Goal: Transaction & Acquisition: Purchase product/service

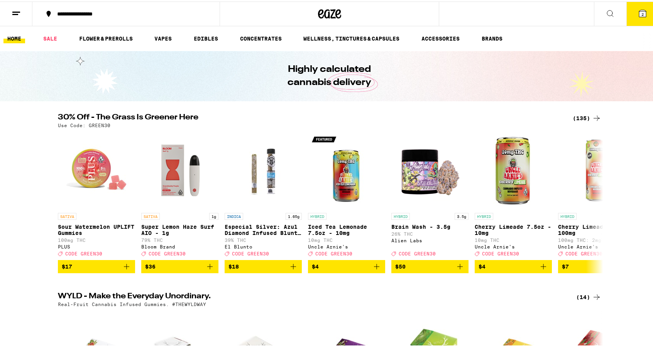
click at [580, 114] on div "(135)" at bounding box center [587, 116] width 29 height 9
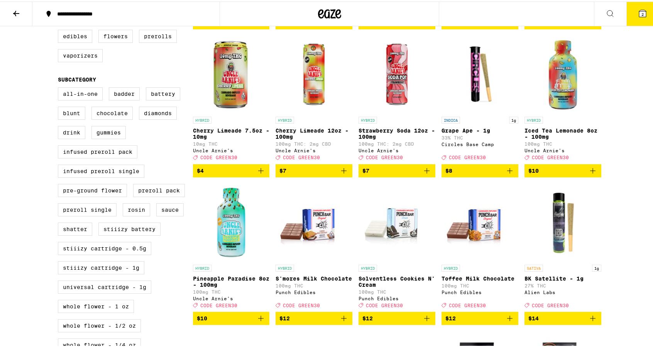
scroll to position [193, 0]
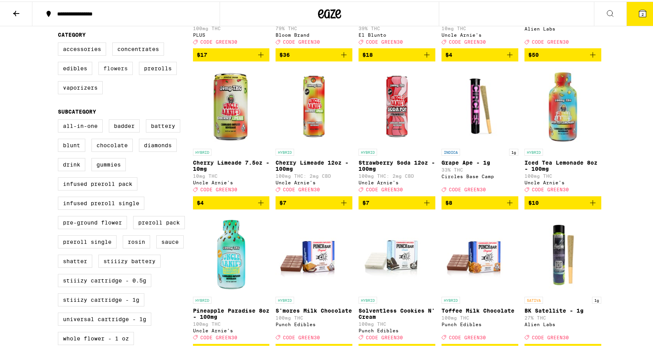
click at [124, 71] on label "Flowers" at bounding box center [115, 66] width 34 height 13
click at [60, 42] on input "Flowers" at bounding box center [59, 42] width 0 height 0
checkbox input "true"
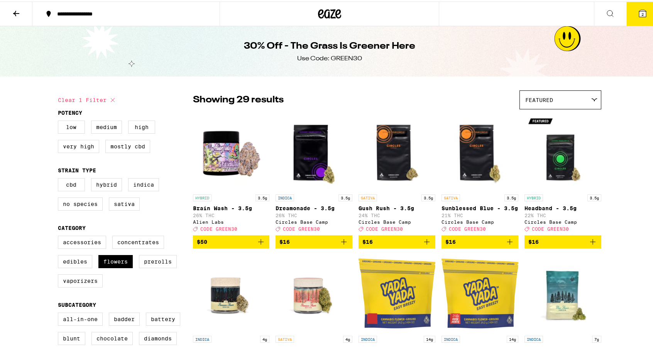
click at [627, 53] on div "30% Off - The Grass Is Greener Here Use Code: GREEN30" at bounding box center [329, 50] width 659 height 50
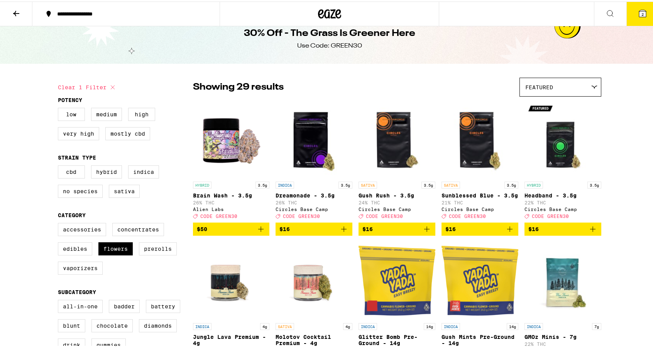
scroll to position [154, 0]
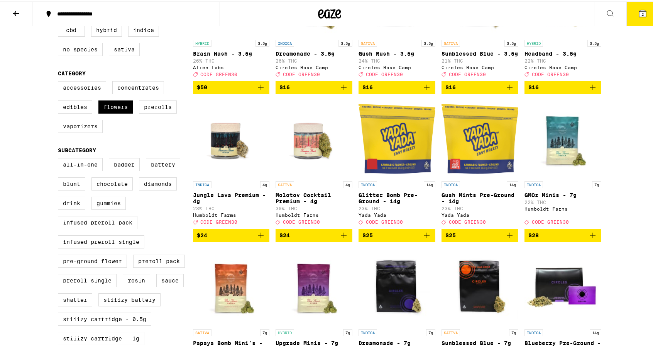
click at [259, 90] on icon "Add to bag" at bounding box center [260, 85] width 9 height 9
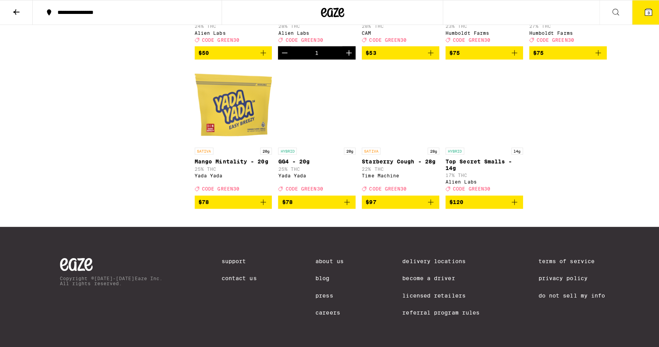
scroll to position [810, 0]
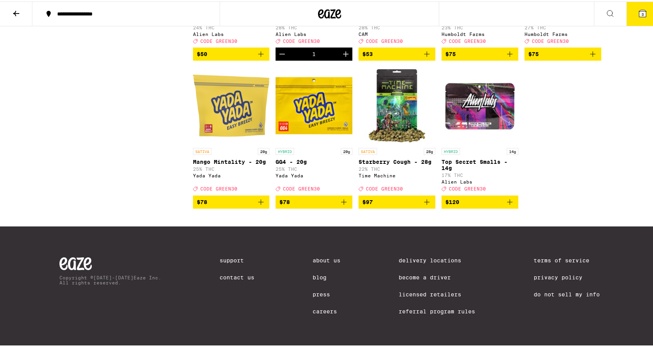
click at [643, 15] on button "3" at bounding box center [642, 12] width 32 height 24
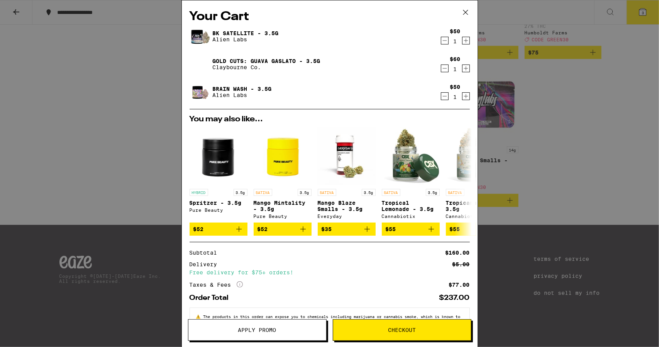
click at [441, 66] on icon "Decrement" at bounding box center [444, 68] width 7 height 9
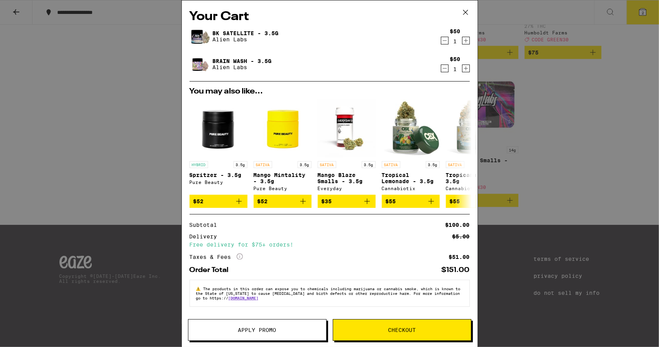
click at [240, 328] on span "Apply Promo" at bounding box center [257, 329] width 38 height 5
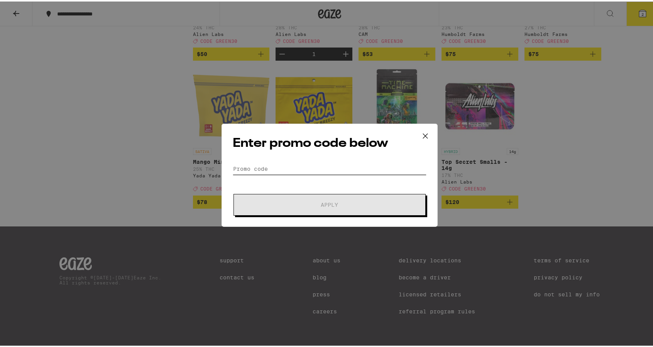
click at [300, 169] on input "Promo Code" at bounding box center [330, 167] width 194 height 12
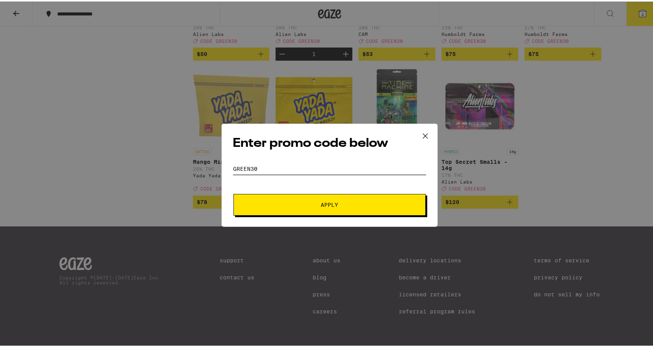
type input "green30"
click at [233, 192] on button "Apply" at bounding box center [329, 203] width 192 height 22
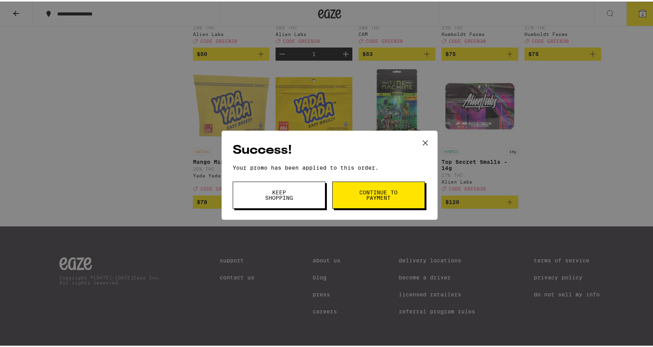
click at [424, 144] on icon at bounding box center [425, 141] width 12 height 12
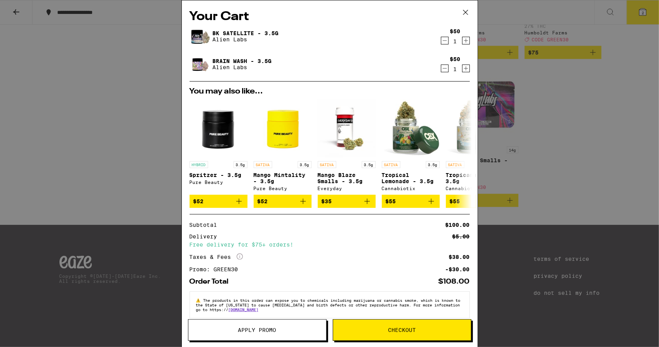
click at [395, 331] on span "Checkout" at bounding box center [402, 329] width 28 height 5
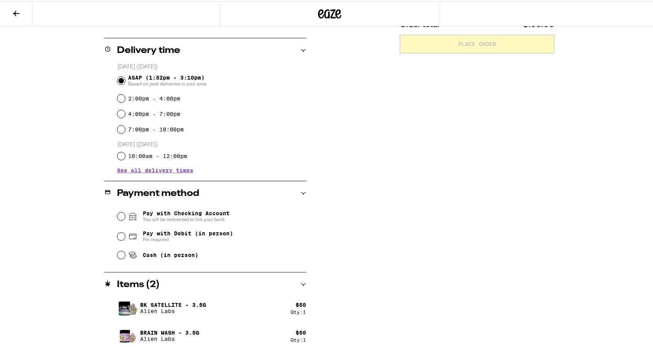
scroll to position [183, 0]
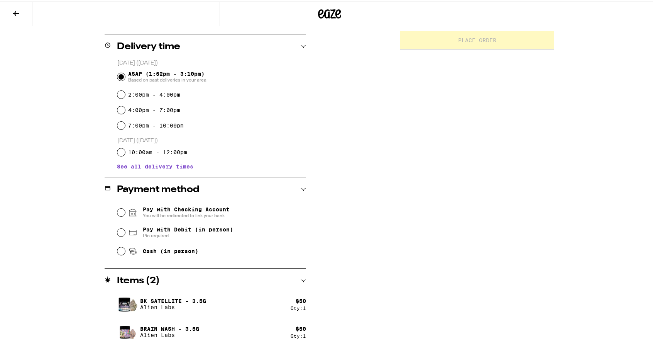
click at [156, 251] on span "Cash (in person)" at bounding box center [171, 249] width 56 height 6
click at [125, 251] on input "Cash (in person)" at bounding box center [121, 249] width 8 height 8
radio input "true"
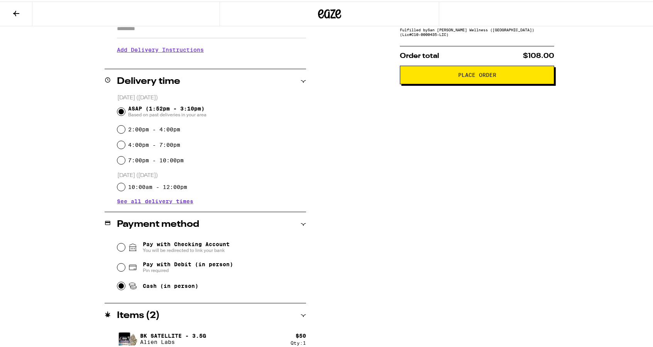
scroll to position [0, 0]
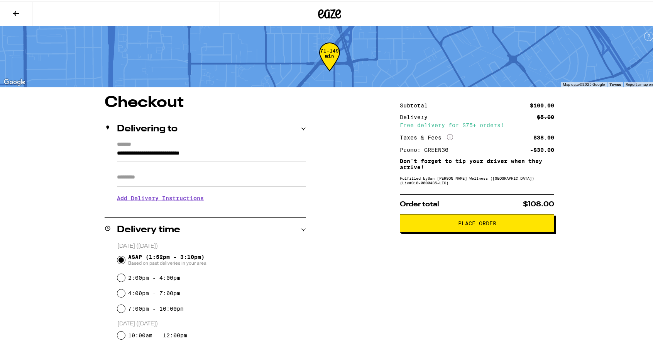
click at [462, 231] on button "Place Order" at bounding box center [477, 221] width 154 height 19
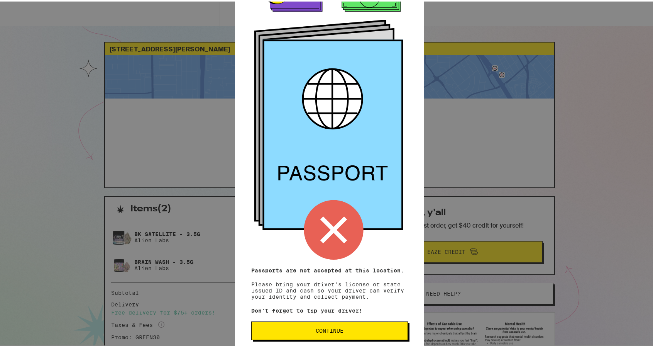
scroll to position [41, 0]
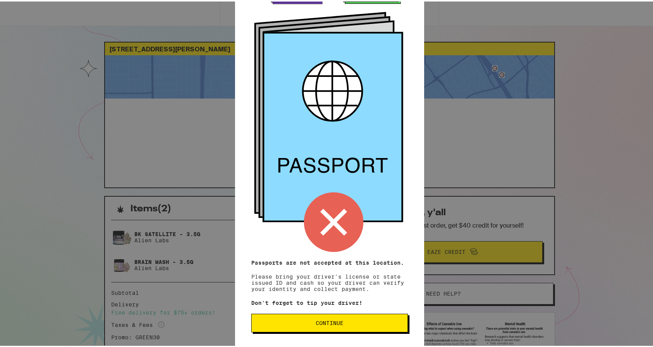
click at [316, 318] on span "Continue" at bounding box center [330, 320] width 28 height 5
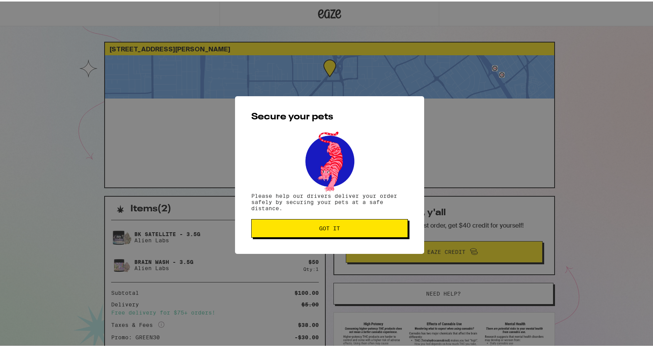
click at [340, 238] on div "Secure your pets Please help our drivers deliver your order safely by securing …" at bounding box center [329, 173] width 189 height 157
click at [344, 229] on span "Got it" at bounding box center [330, 226] width 144 height 5
